Goal: Information Seeking & Learning: Learn about a topic

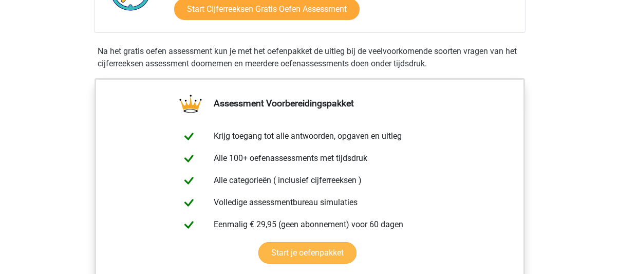
scroll to position [308, 0]
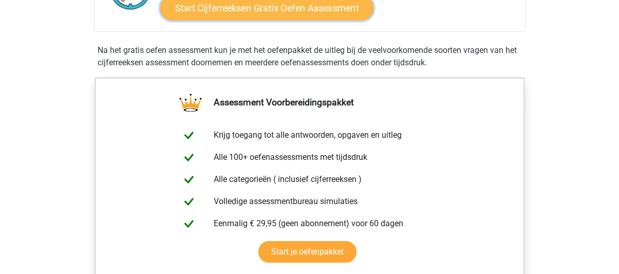
click at [315, 20] on link "Start Cijferreeksen Gratis Oefen Assessment" at bounding box center [266, 7] width 213 height 25
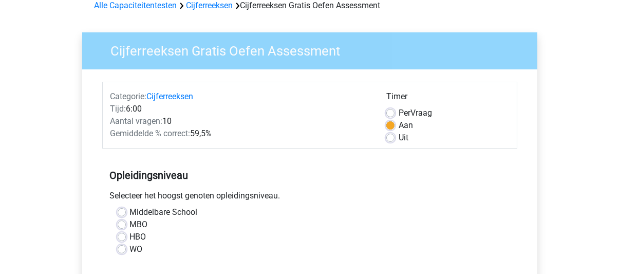
scroll to position [103, 0]
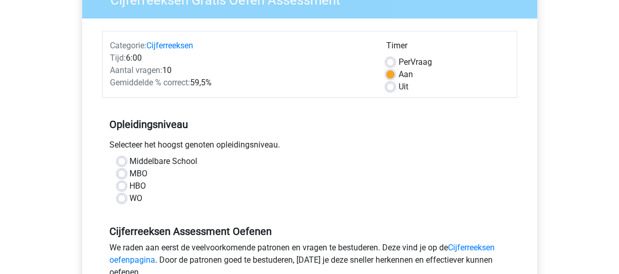
click at [135, 173] on label "MBO" at bounding box center [139, 173] width 18 height 12
click at [126, 173] on input "MBO" at bounding box center [122, 172] width 8 height 10
radio input "true"
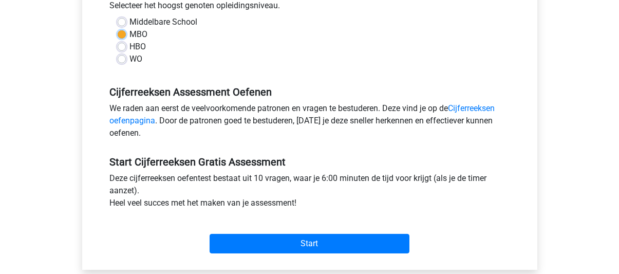
scroll to position [257, 0]
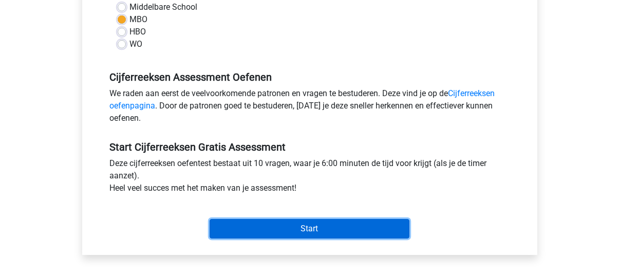
click at [313, 230] on input "Start" at bounding box center [310, 229] width 200 height 20
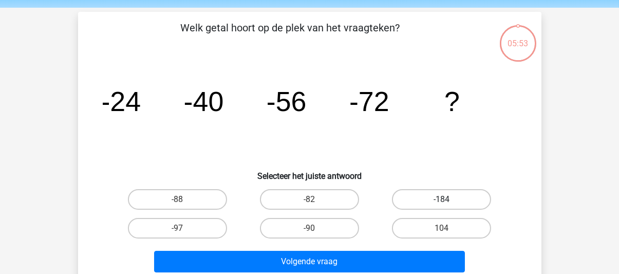
scroll to position [51, 0]
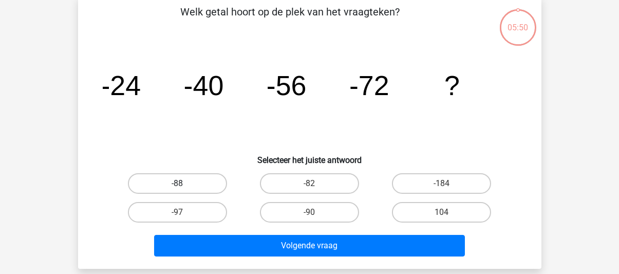
click at [169, 179] on label "-88" at bounding box center [177, 183] width 99 height 21
click at [177, 183] on input "-88" at bounding box center [180, 186] width 7 height 7
radio input "true"
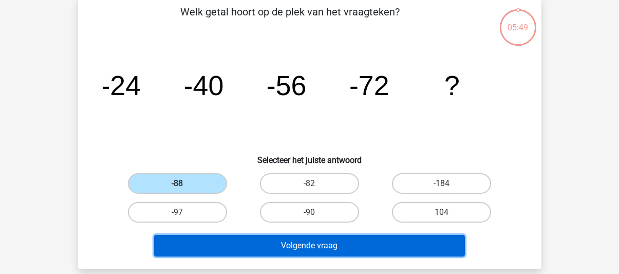
click at [287, 242] on button "Volgende vraag" at bounding box center [309, 246] width 311 height 22
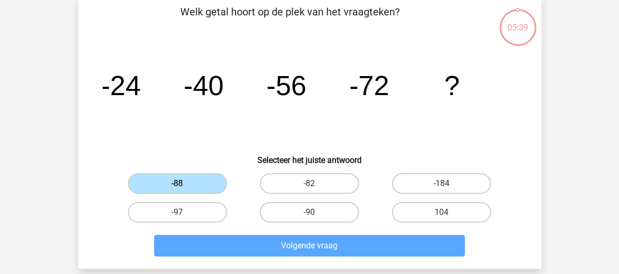
click at [296, 168] on div "Welk getal hoort op de plek van het vraagteken? image/svg+xml -24 -40 -56 -72 ?…" at bounding box center [309, 132] width 455 height 256
click at [295, 181] on label "-82" at bounding box center [309, 183] width 99 height 21
click at [309, 183] on input "-82" at bounding box center [312, 186] width 7 height 7
radio input "true"
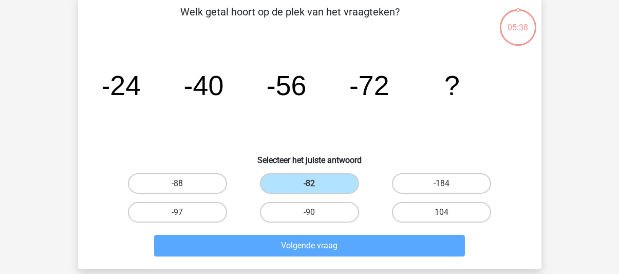
click at [192, 181] on label "-88" at bounding box center [177, 183] width 99 height 21
click at [184, 183] on input "-88" at bounding box center [180, 186] width 7 height 7
radio input "true"
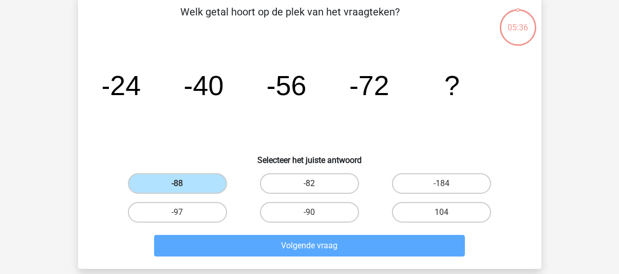
click at [318, 177] on label "-82" at bounding box center [309, 183] width 99 height 21
click at [316, 183] on input "-82" at bounding box center [312, 186] width 7 height 7
radio input "true"
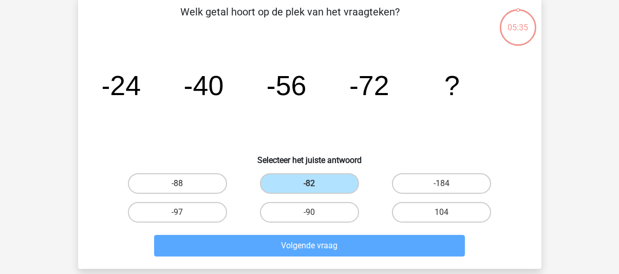
click at [195, 181] on label "-88" at bounding box center [177, 183] width 99 height 21
click at [184, 183] on input "-88" at bounding box center [180, 186] width 7 height 7
radio input "true"
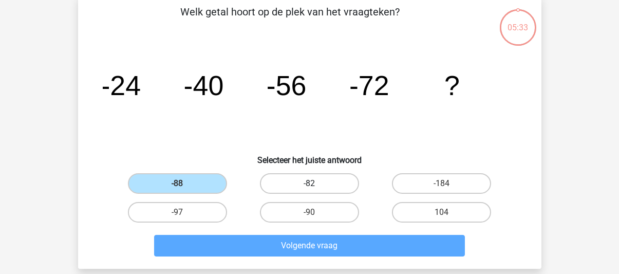
click at [305, 190] on label "-82" at bounding box center [309, 183] width 99 height 21
click at [309, 190] on input "-82" at bounding box center [312, 186] width 7 height 7
radio input "true"
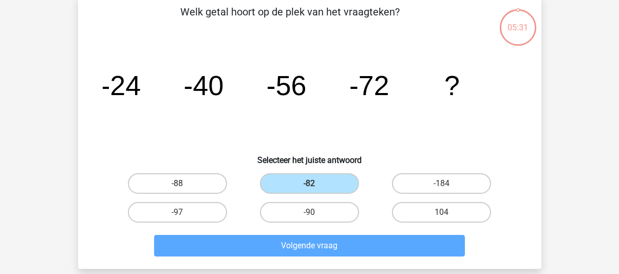
click at [176, 178] on label "-88" at bounding box center [177, 183] width 99 height 21
click at [177, 183] on input "-88" at bounding box center [180, 186] width 7 height 7
radio input "true"
